Goal: Task Accomplishment & Management: Manage account settings

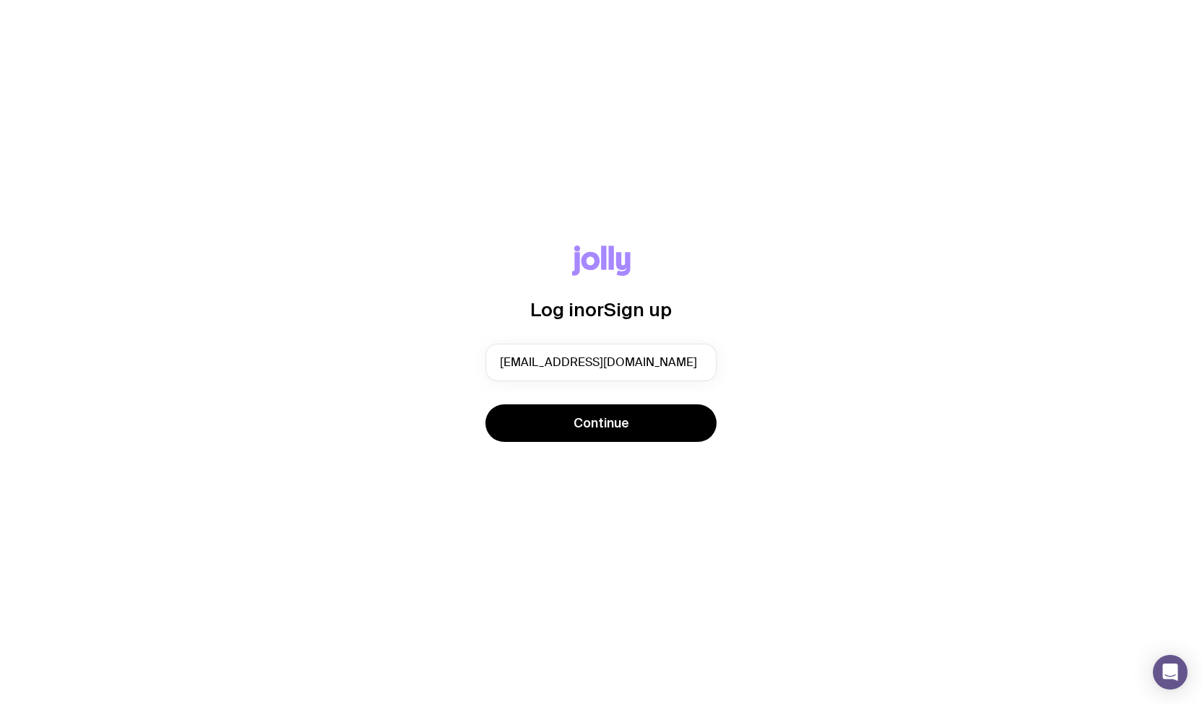
type input "[EMAIL_ADDRESS][DOMAIN_NAME]"
click at [485, 404] on button "Continue" at bounding box center [600, 423] width 231 height 38
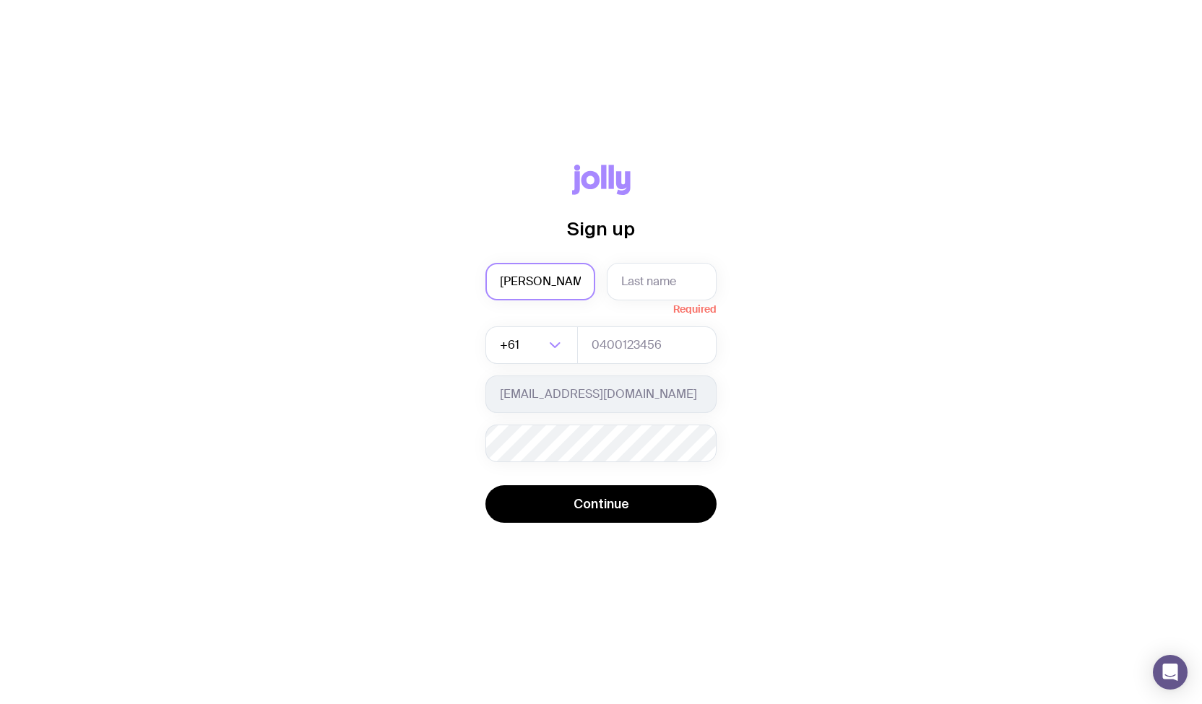
type input "[PERSON_NAME]"
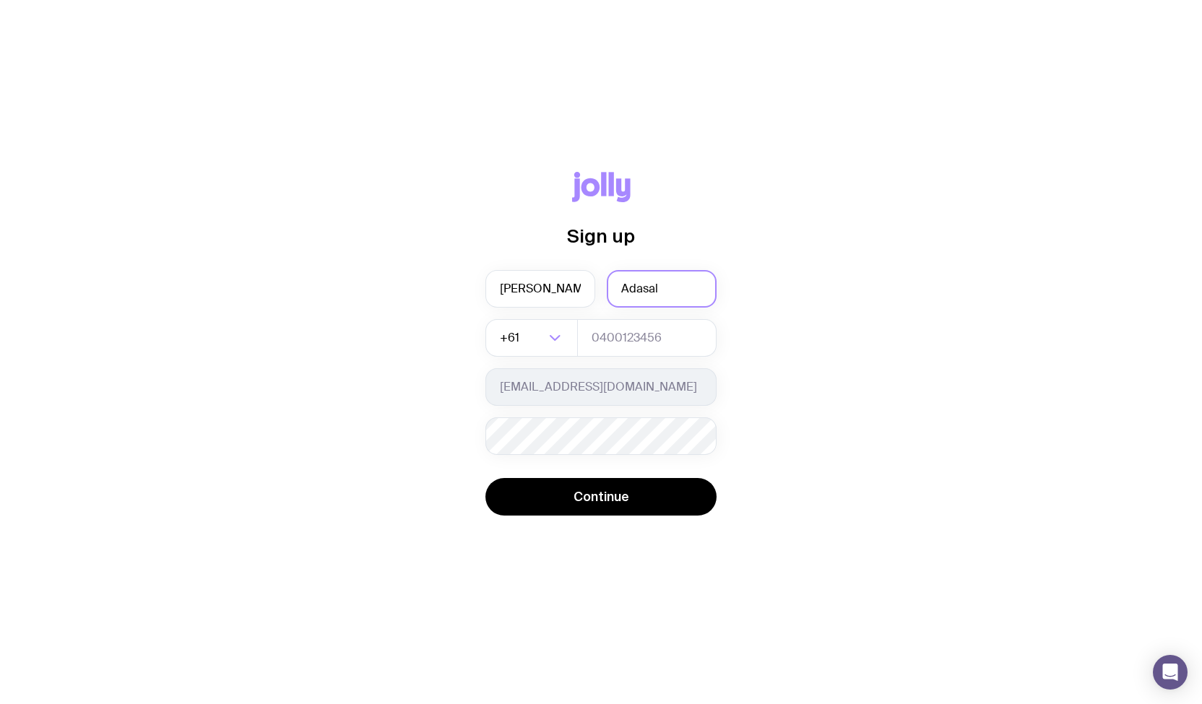
type input "Adasal"
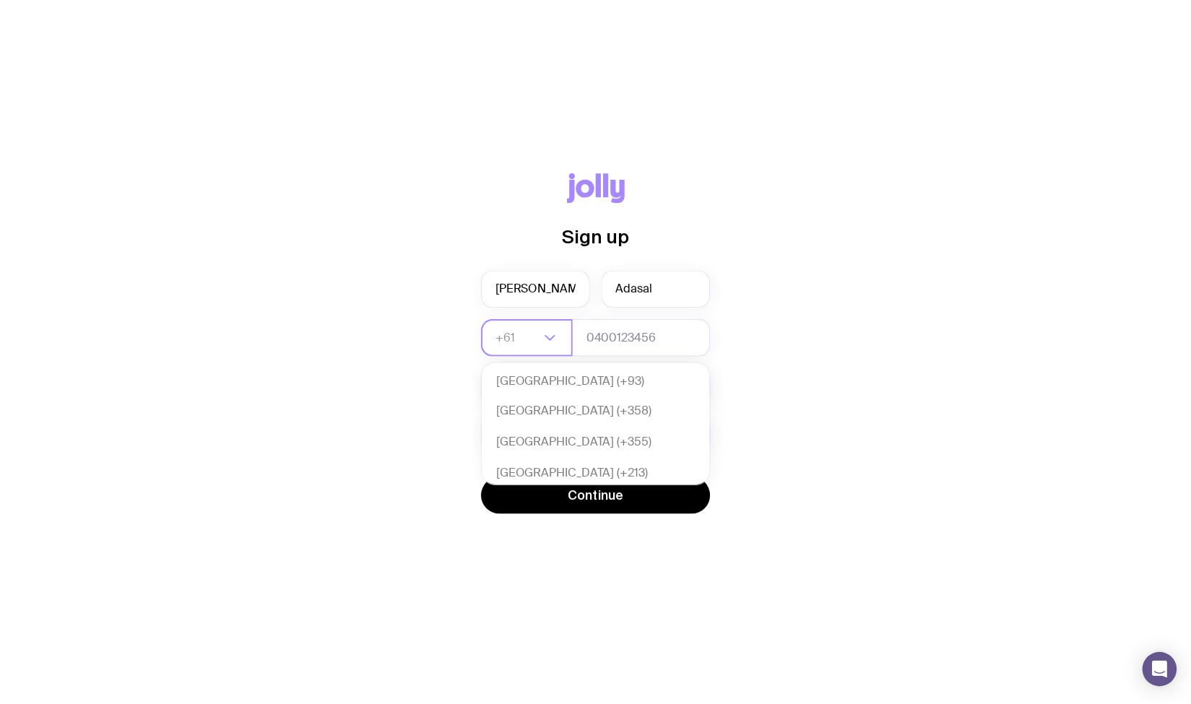
scroll to position [312, 0]
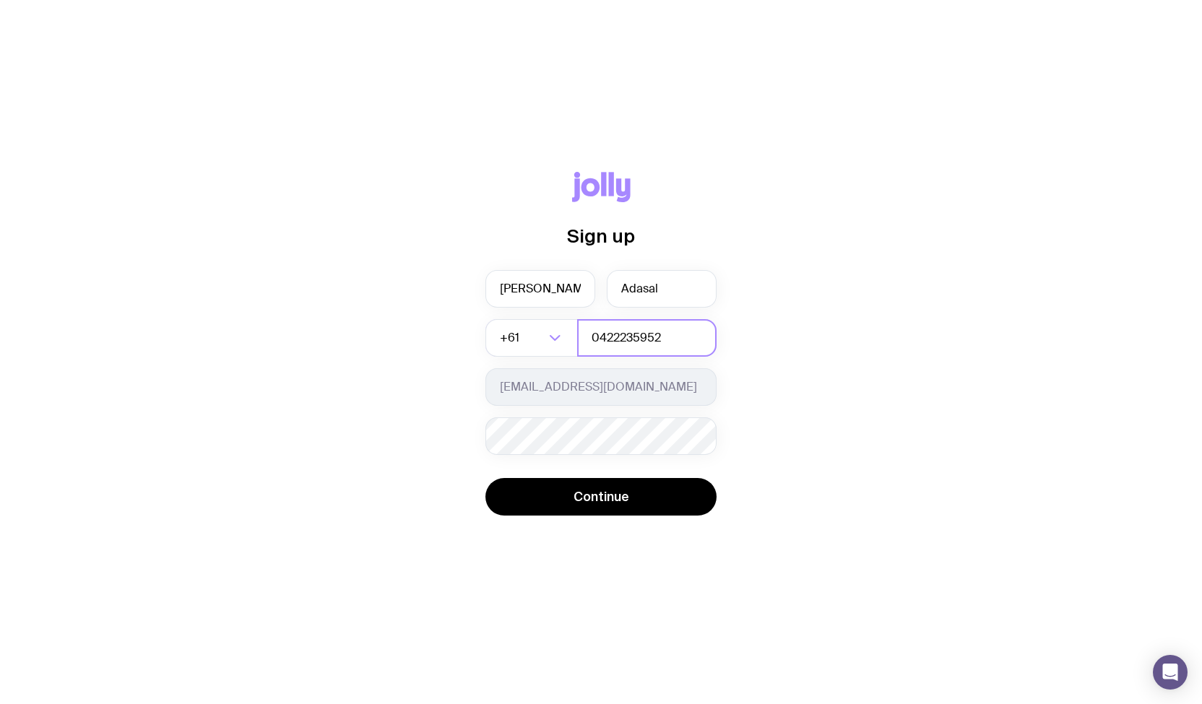
type input "0422235952"
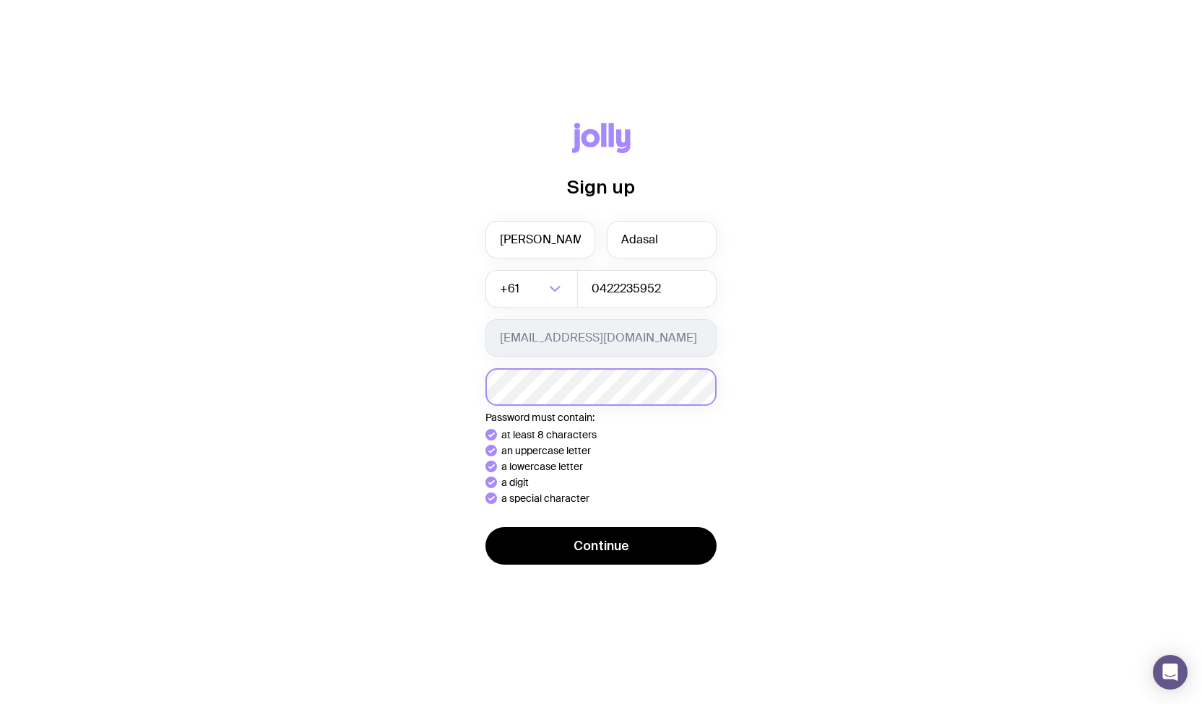
click at [485, 527] on button "Continue" at bounding box center [600, 546] width 231 height 38
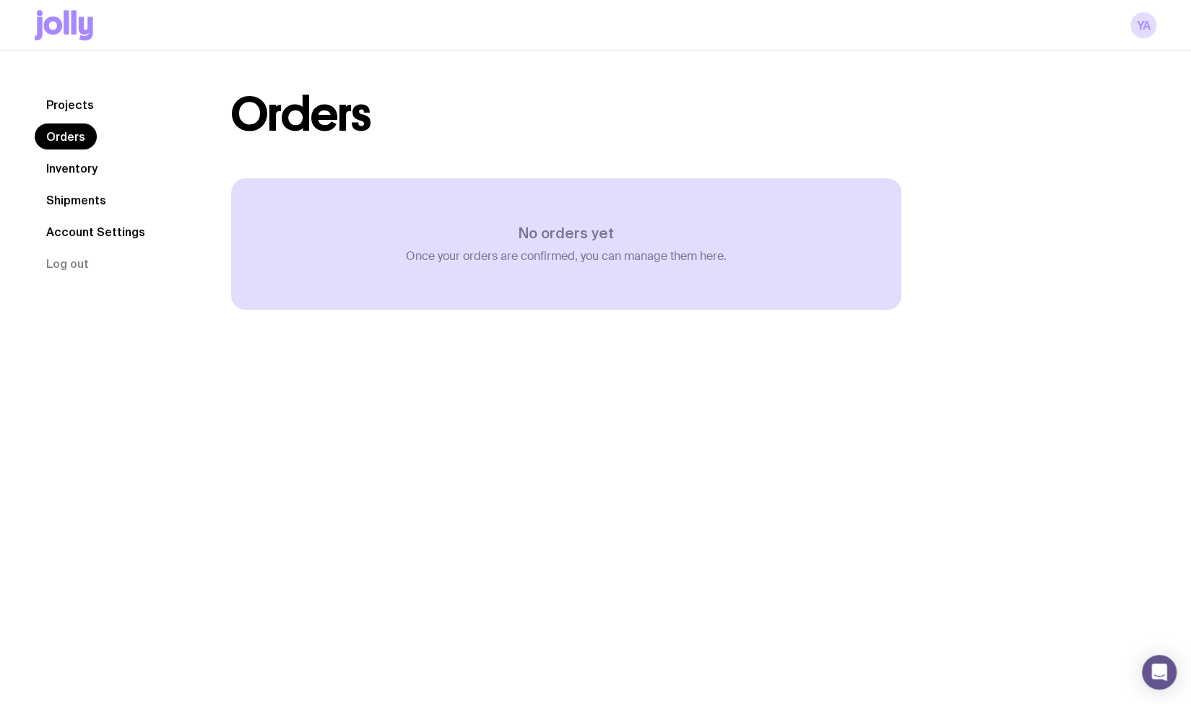
click at [61, 162] on link "Inventory" at bounding box center [72, 168] width 74 height 26
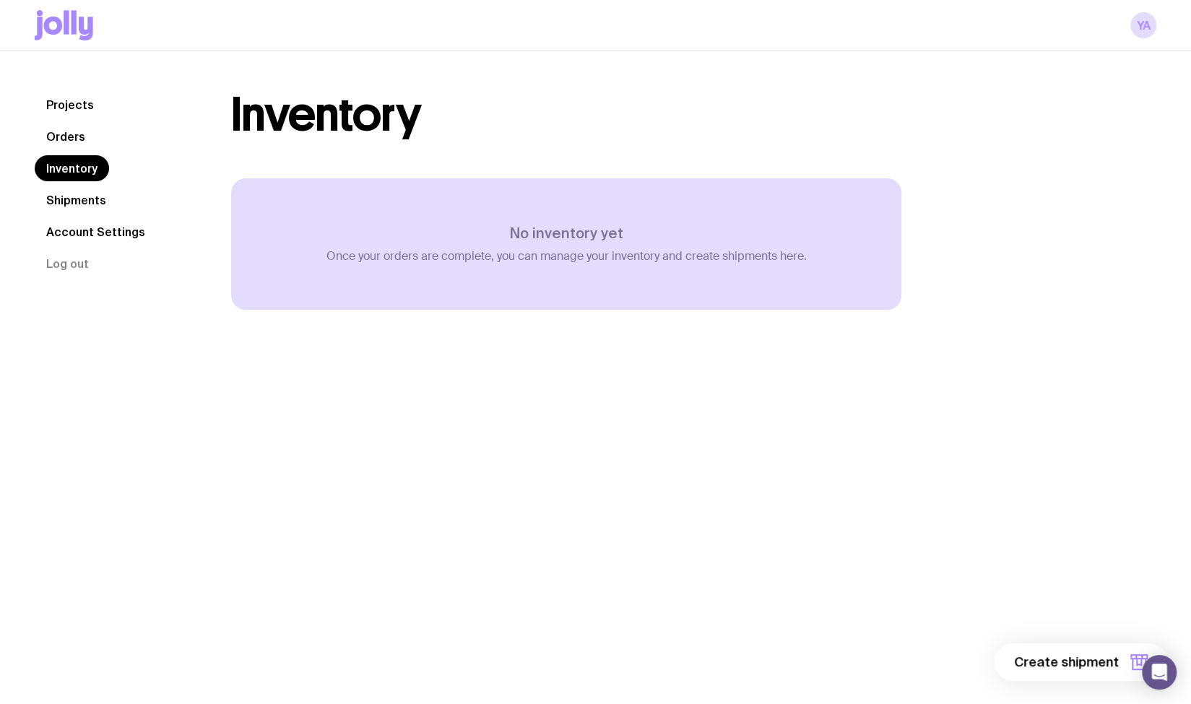
click at [68, 103] on link "Projects" at bounding box center [70, 105] width 71 height 26
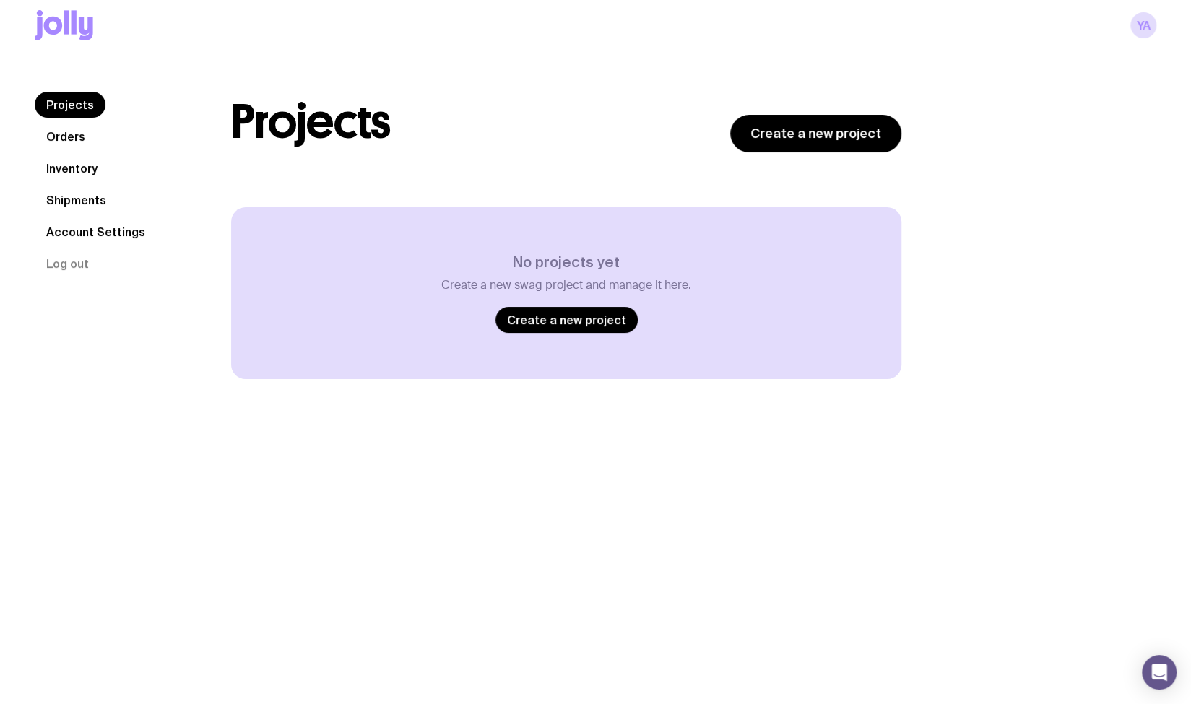
click at [87, 238] on link "Account Settings" at bounding box center [96, 232] width 122 height 26
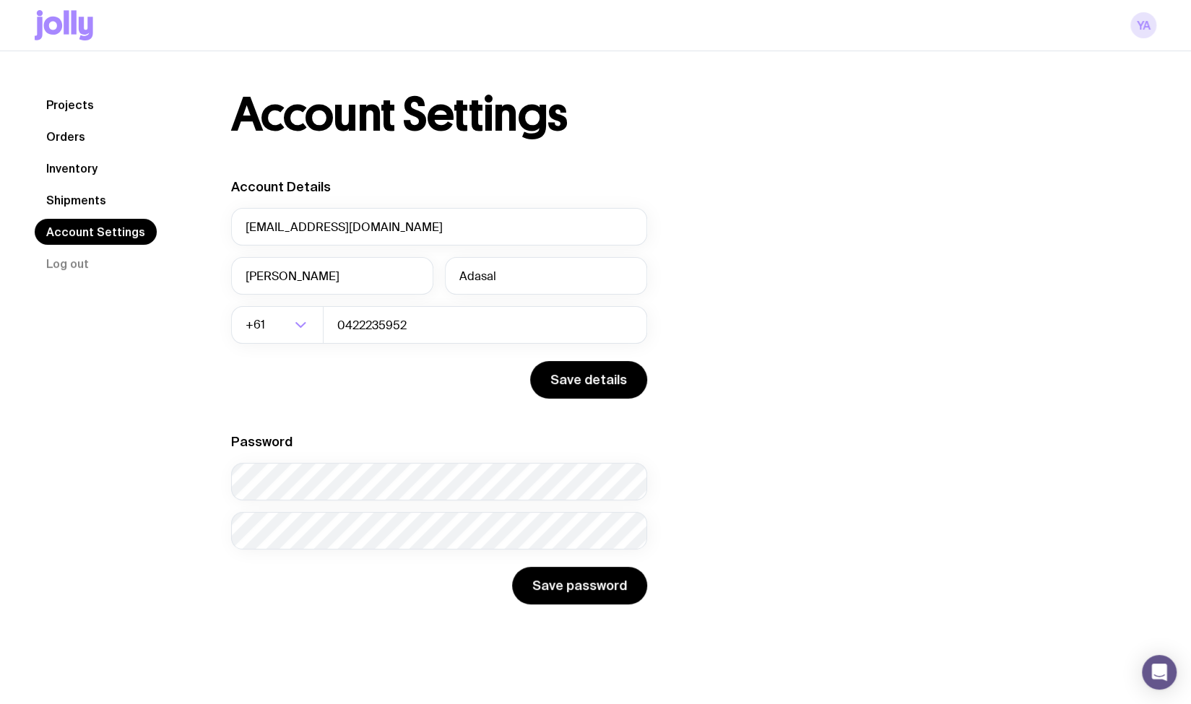
click at [1144, 22] on link "YA" at bounding box center [1143, 25] width 26 height 26
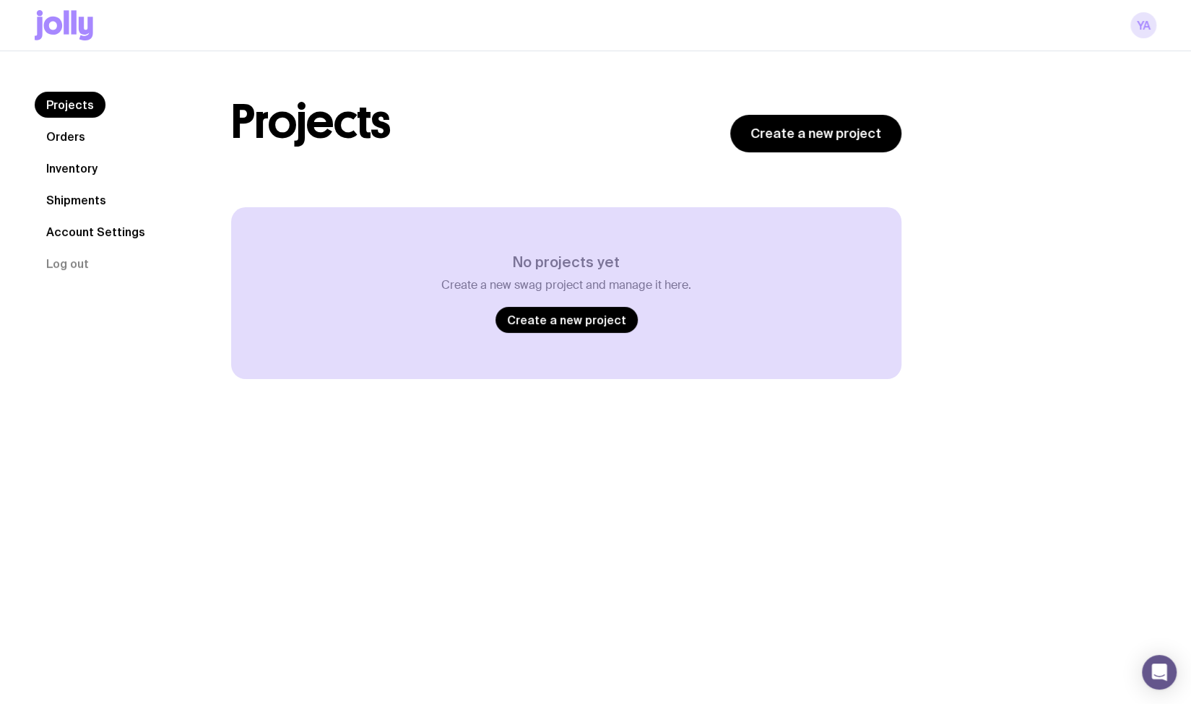
click at [1152, 27] on link "YA" at bounding box center [1143, 25] width 26 height 26
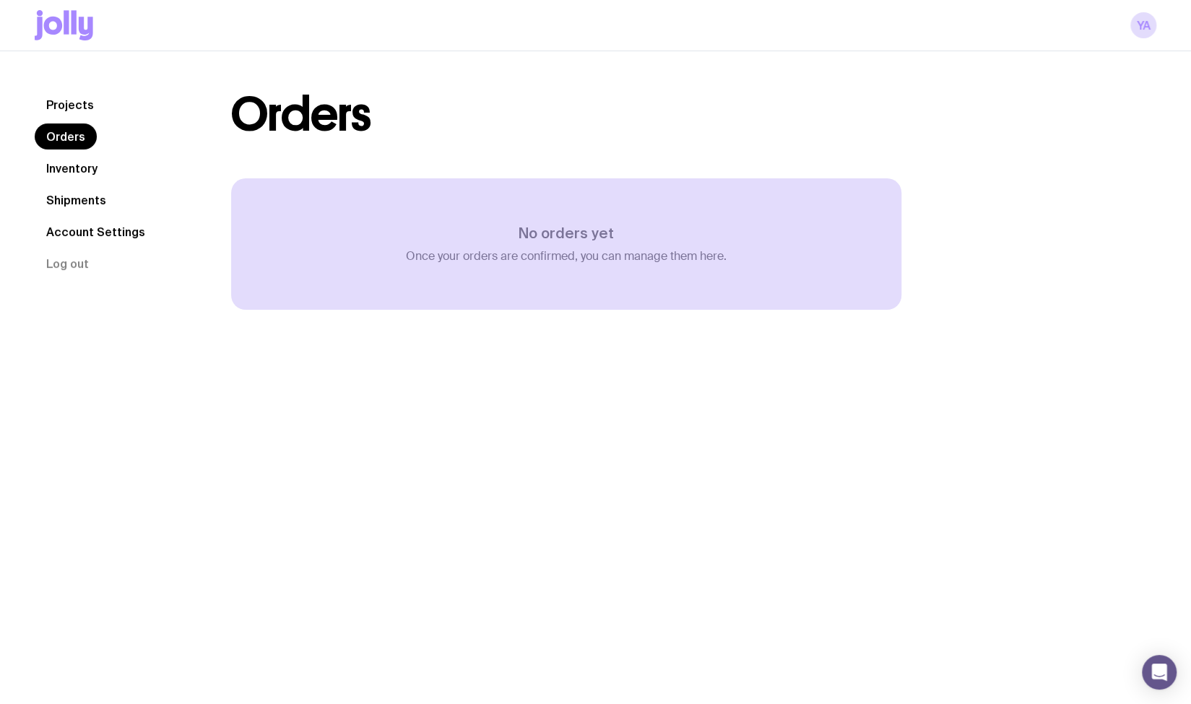
click at [968, 315] on div "Projects Orders Inventory Shipments Account Settings Log out Projects Orders In…" at bounding box center [595, 201] width 1191 height 300
click at [1136, 28] on link "YA" at bounding box center [1143, 25] width 26 height 26
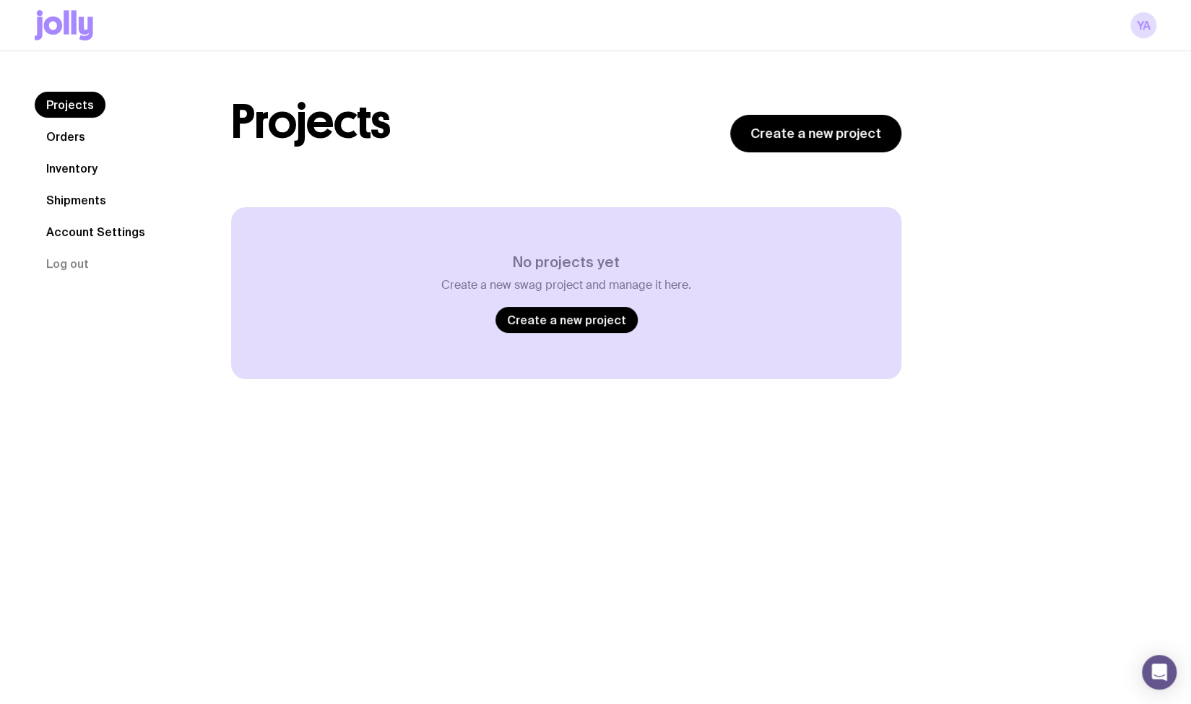
click at [98, 265] on nav "Projects Orders Inventory Shipments Account Settings Log out" at bounding box center [116, 184] width 162 height 185
click at [46, 269] on button "Log out" at bounding box center [68, 264] width 66 height 26
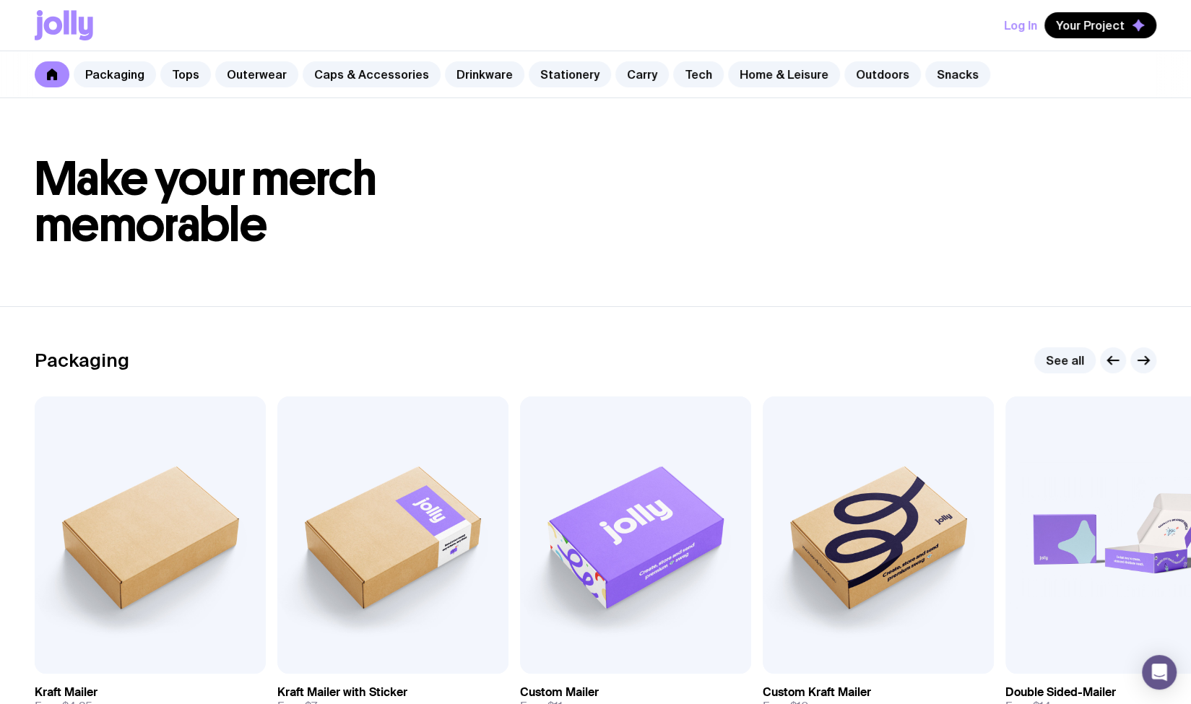
click at [1014, 17] on button "Log In" at bounding box center [1020, 25] width 33 height 26
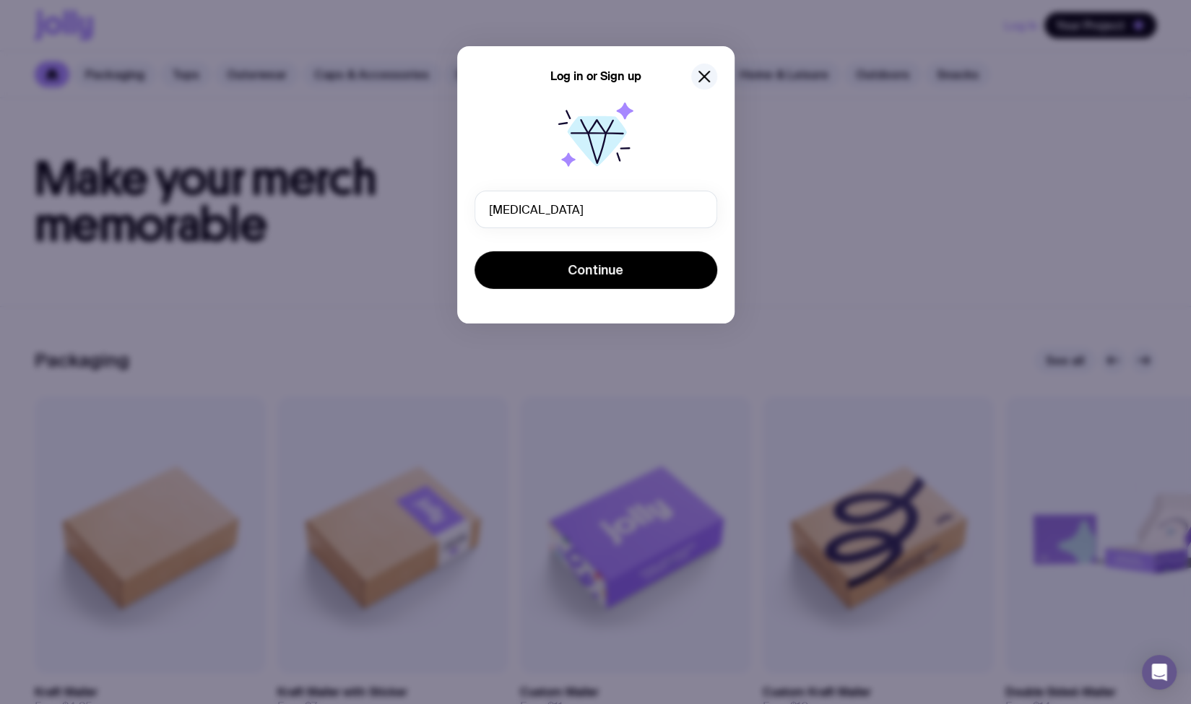
type input "yasmin.adasal@hummingbird.solutions"
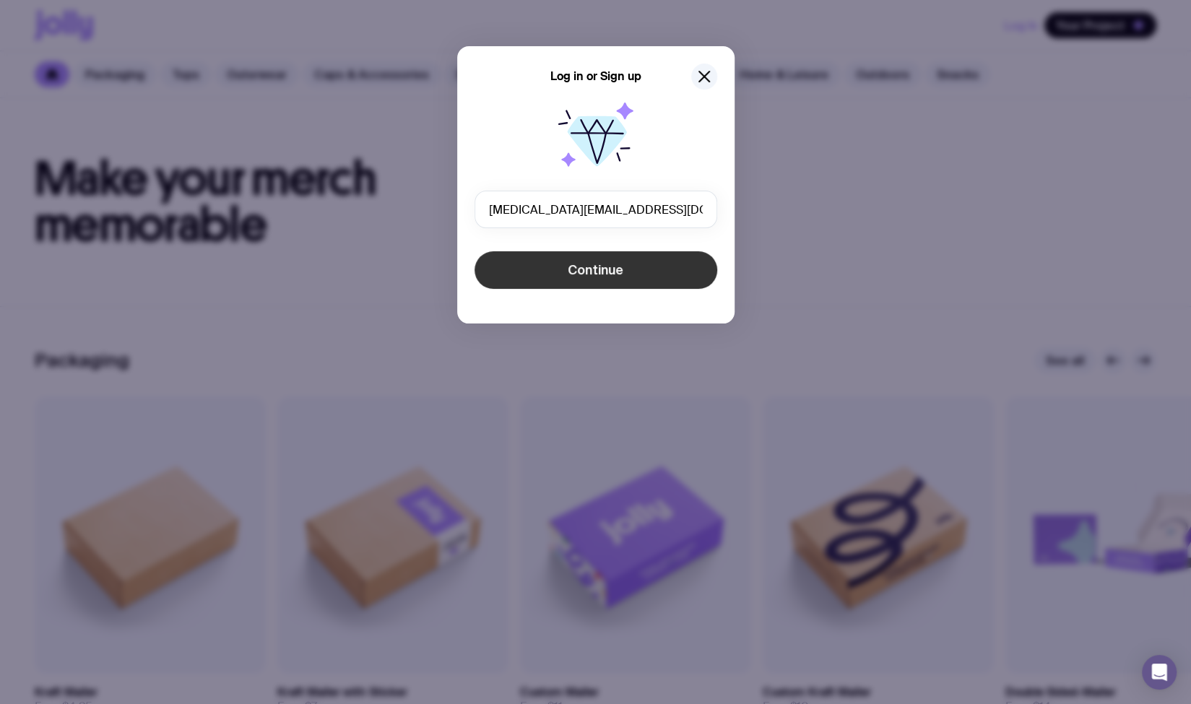
click at [556, 270] on button "Continue" at bounding box center [595, 270] width 243 height 38
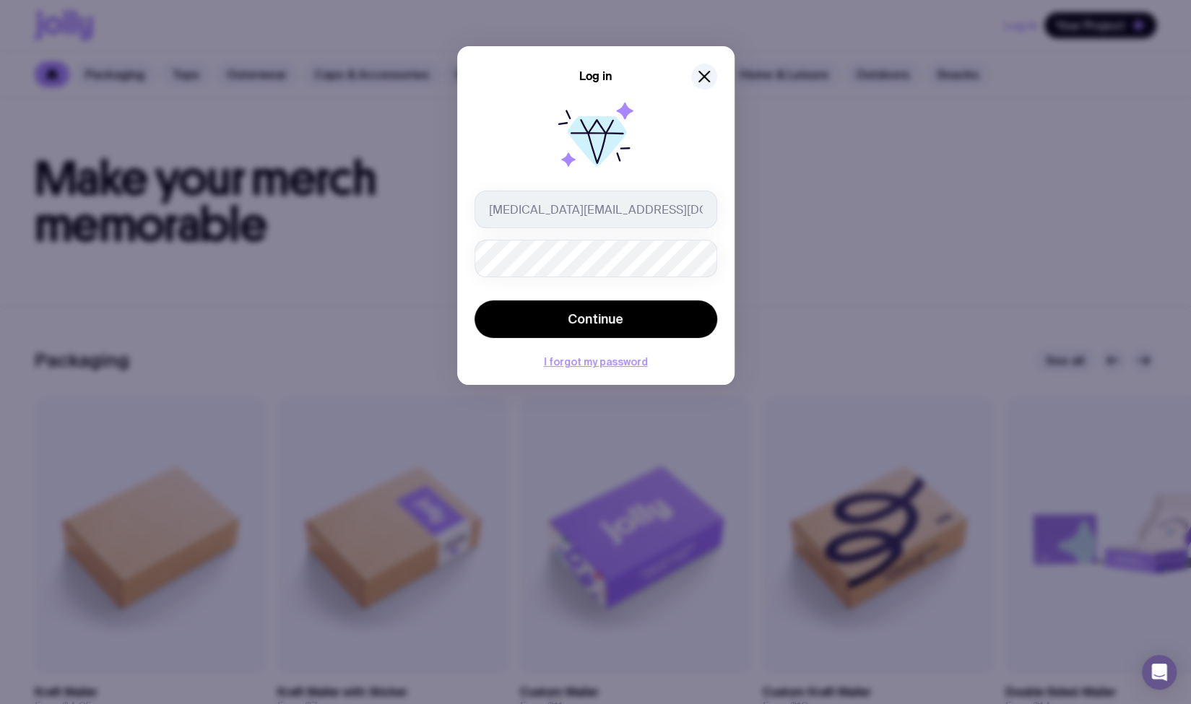
click at [474, 300] on button "Continue" at bounding box center [595, 319] width 243 height 38
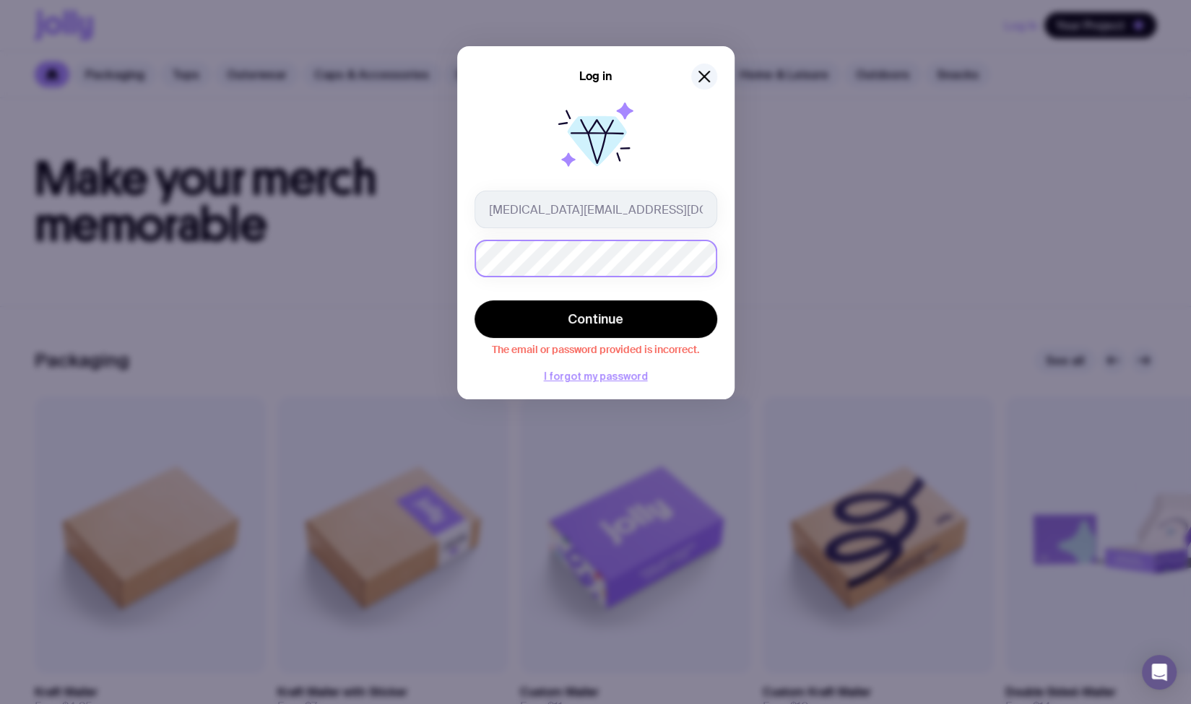
click at [334, 206] on div "Log in yasmin.adasal@hummingbird.solutions Continue The email or password provi…" at bounding box center [595, 352] width 1191 height 704
click at [474, 300] on button "Continue" at bounding box center [595, 319] width 243 height 38
click at [333, 223] on div "Log in yasmin.adasal@hummingbird.solutions Continue This user is locked due to …" at bounding box center [595, 352] width 1191 height 704
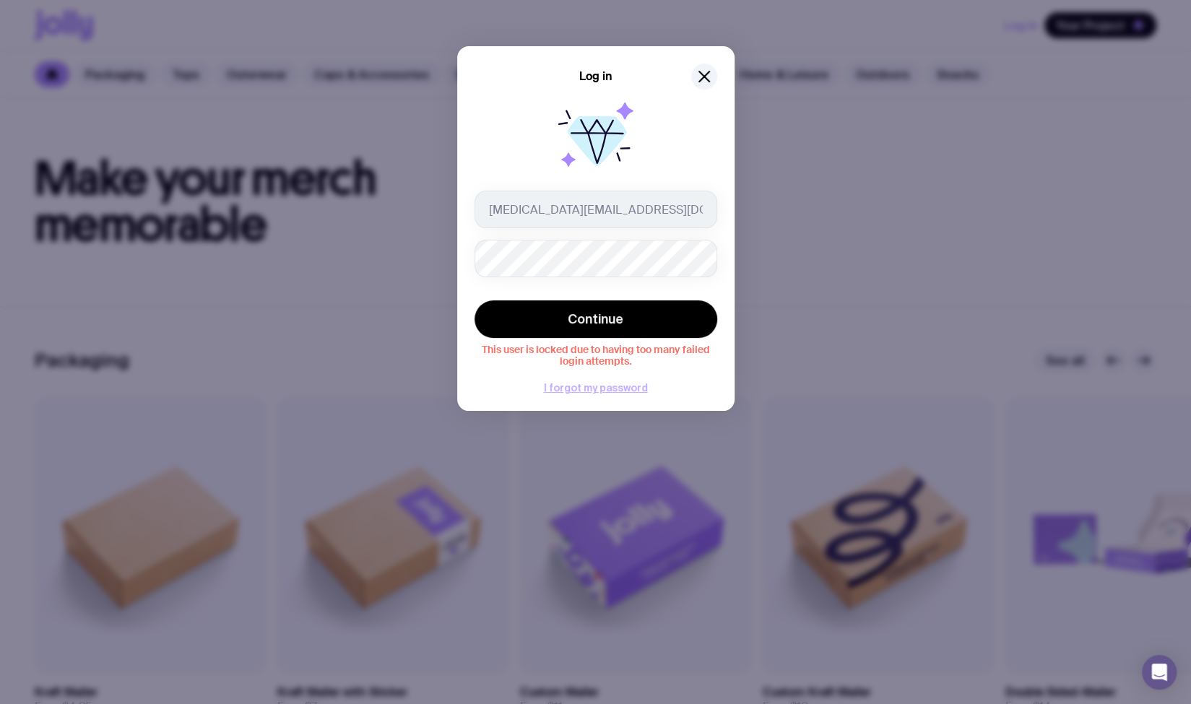
click at [575, 389] on button "I forgot my password" at bounding box center [596, 388] width 104 height 12
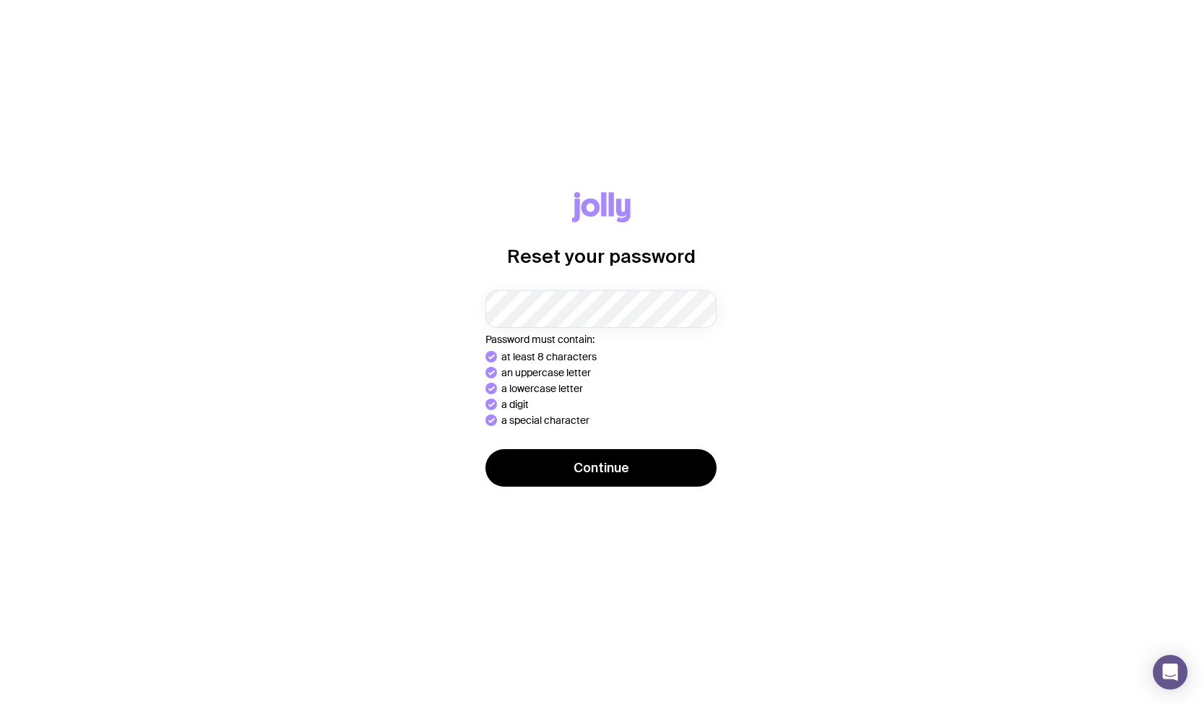
click at [485, 449] on button "Continue" at bounding box center [600, 468] width 231 height 38
